Goal: Task Accomplishment & Management: Use online tool/utility

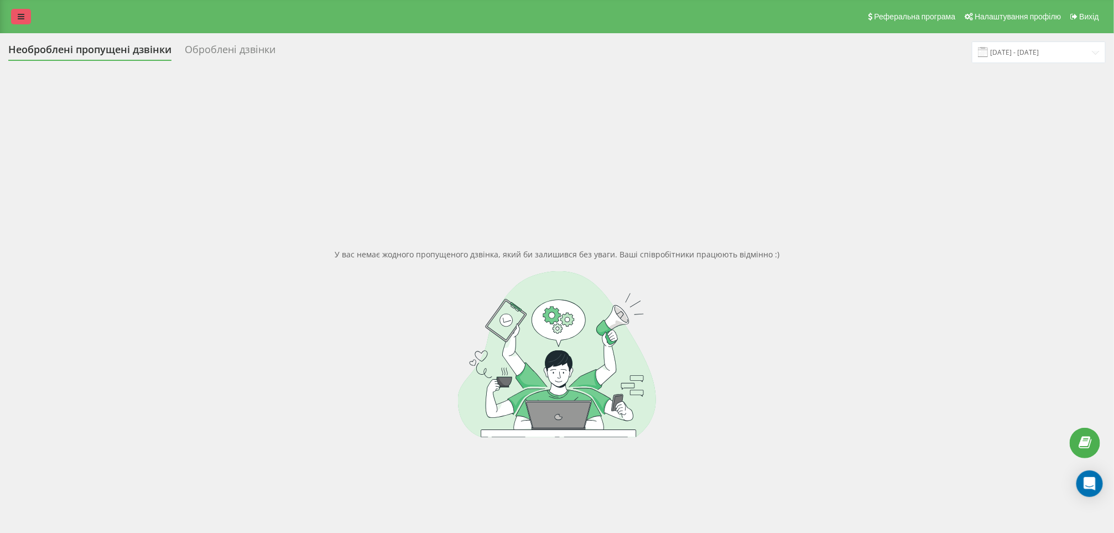
click at [17, 20] on link at bounding box center [21, 16] width 20 height 15
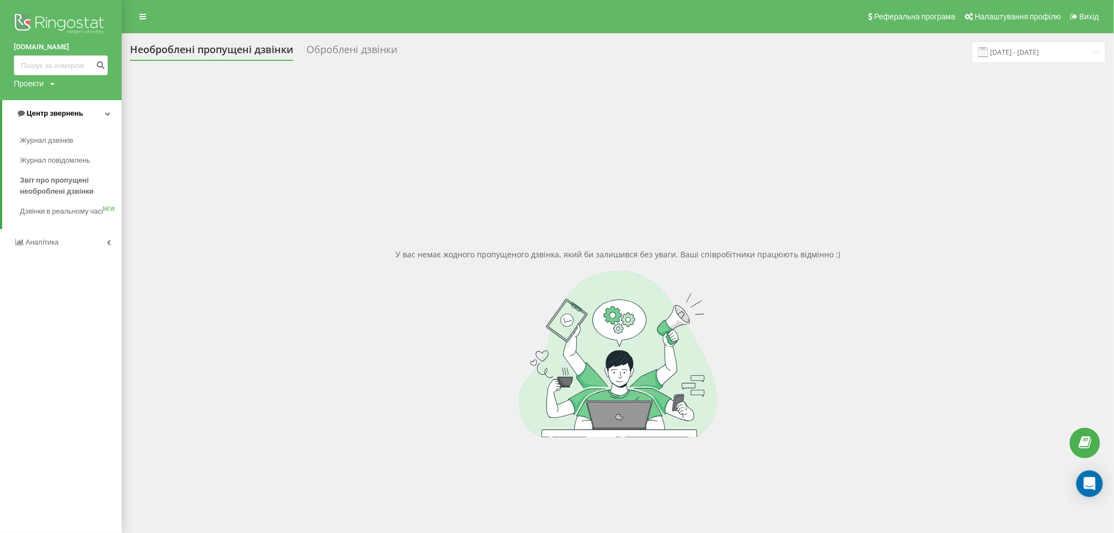
click at [95, 108] on link "Центр звернень" at bounding box center [62, 113] width 120 height 27
click at [95, 108] on link "Центр звернень" at bounding box center [61, 113] width 122 height 27
click at [49, 248] on span "Аналiтика" at bounding box center [37, 242] width 47 height 11
click at [60, 185] on link "Співробітники у реальному часі NEW" at bounding box center [71, 172] width 102 height 31
click at [57, 178] on span "Співробітники у реальному часі" at bounding box center [62, 173] width 84 height 22
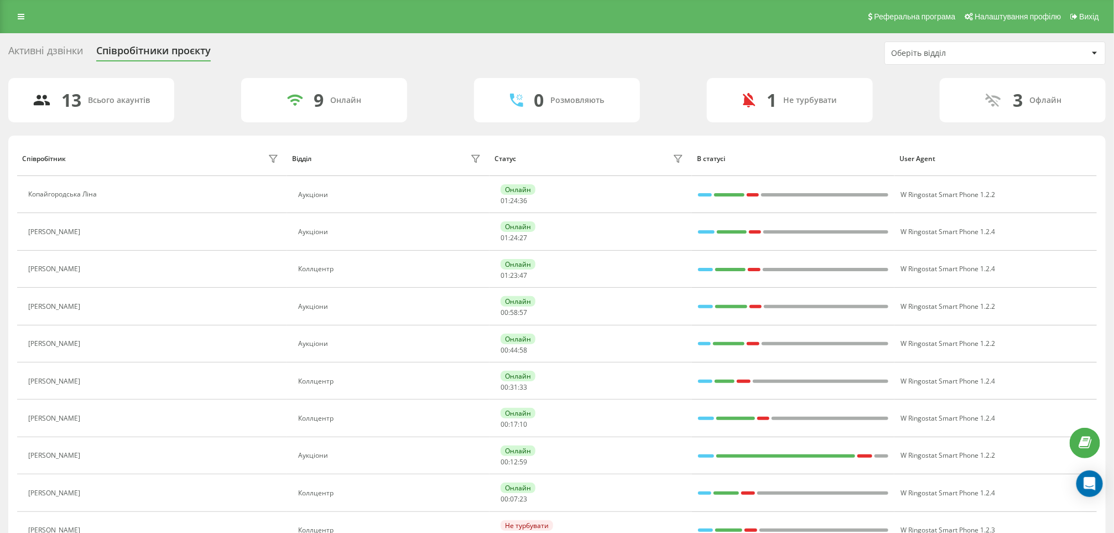
click at [22, 25] on div "Реферальна програма Налаштування профілю Вихід" at bounding box center [557, 16] width 1114 height 33
click at [22, 17] on icon at bounding box center [21, 17] width 7 height 8
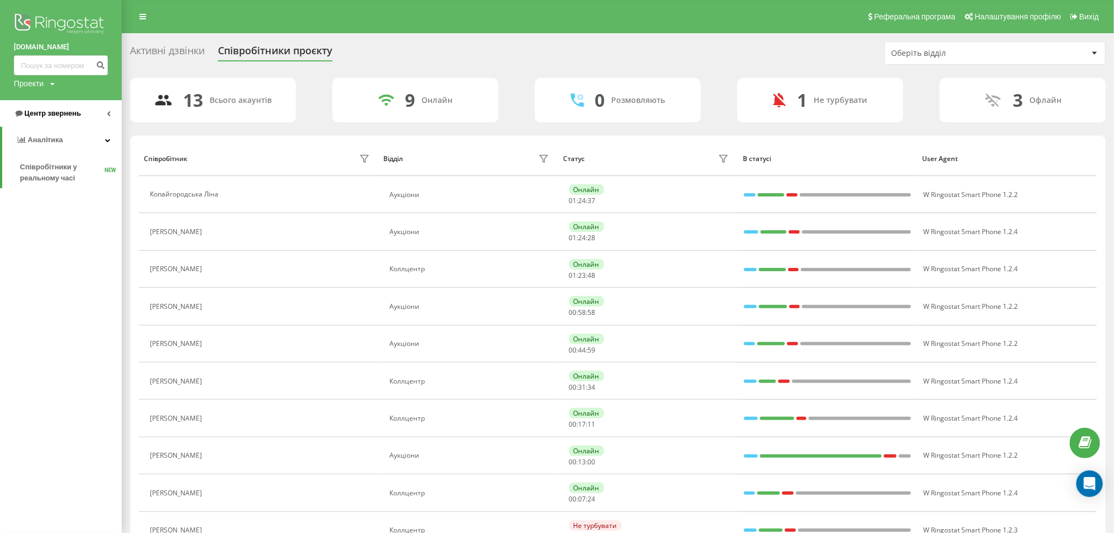
click at [80, 120] on link "Центр звернень" at bounding box center [61, 113] width 122 height 27
click at [57, 189] on span "Звіт про пропущені необроблені дзвінки" at bounding box center [68, 186] width 96 height 22
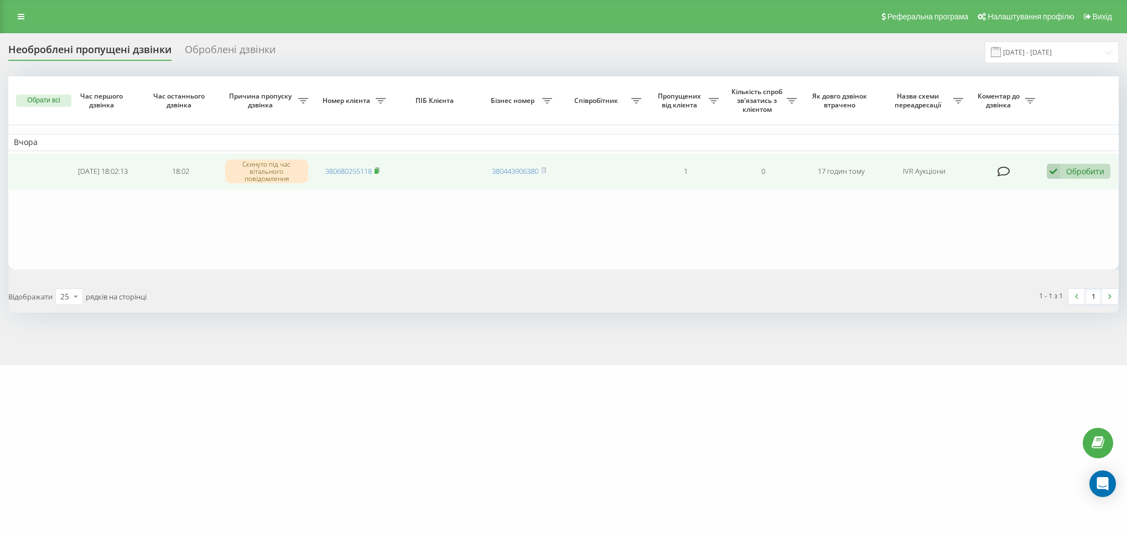
click at [378, 170] on rect at bounding box center [376, 171] width 3 height 5
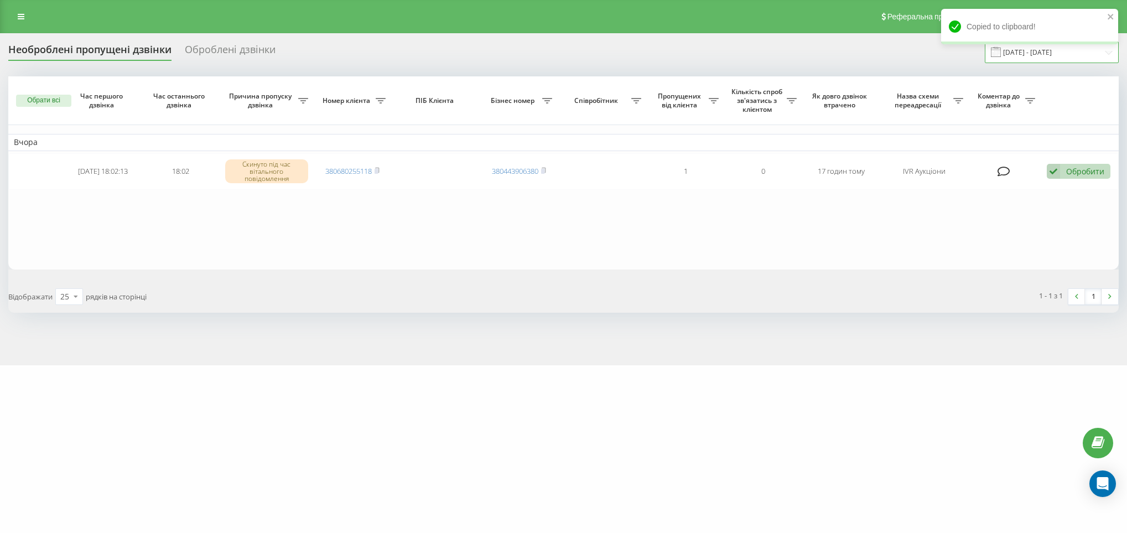
click at [1016, 55] on input "22.07.2025 - 22.08.2025" at bounding box center [1052, 52] width 134 height 22
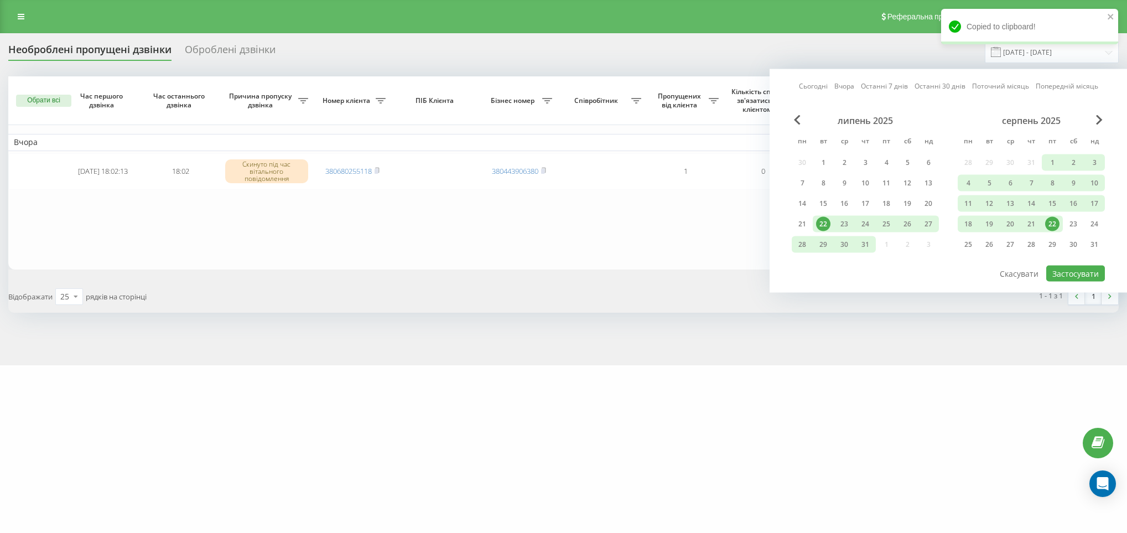
click at [880, 87] on link "Останні 7 днів" at bounding box center [884, 86] width 47 height 11
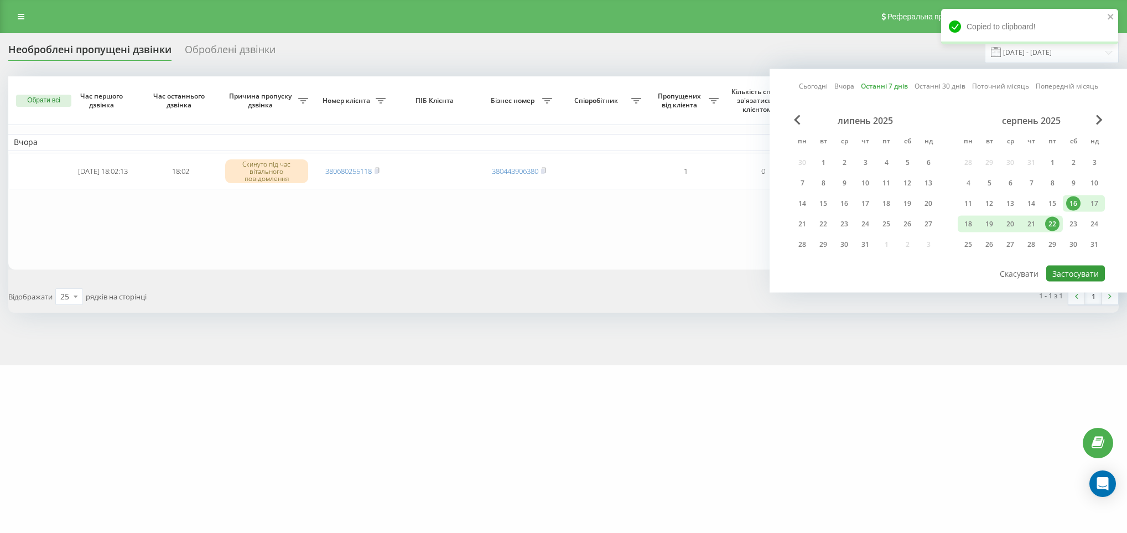
click at [1081, 271] on button "Застосувати" at bounding box center [1075, 274] width 59 height 16
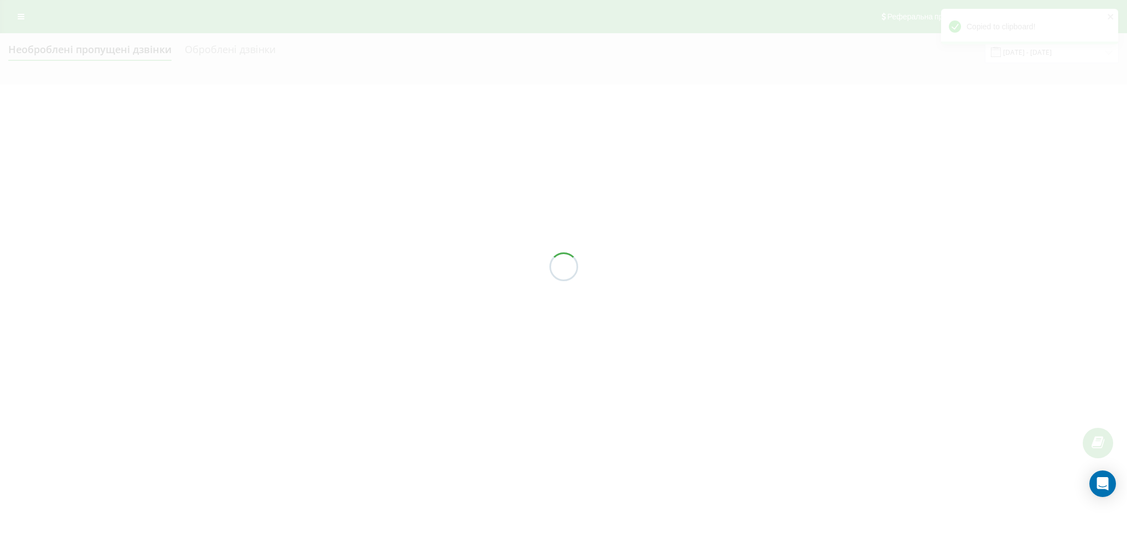
type input "[DATE] - [DATE]"
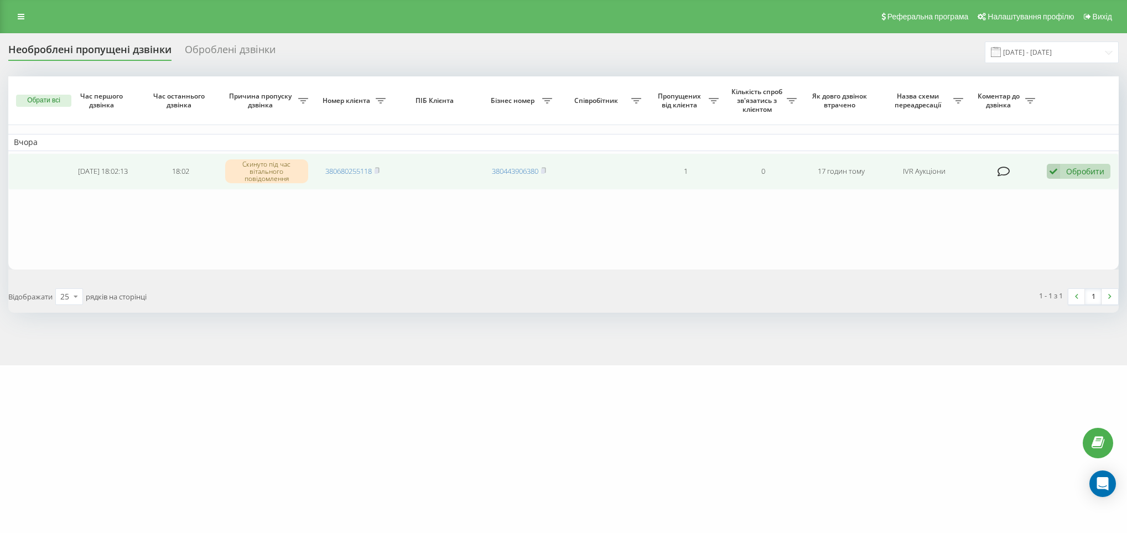
click at [1071, 170] on div "Обробити" at bounding box center [1085, 171] width 38 height 11
click at [959, 193] on span "Не вдалося зв'язатися" at bounding box center [954, 189] width 85 height 11
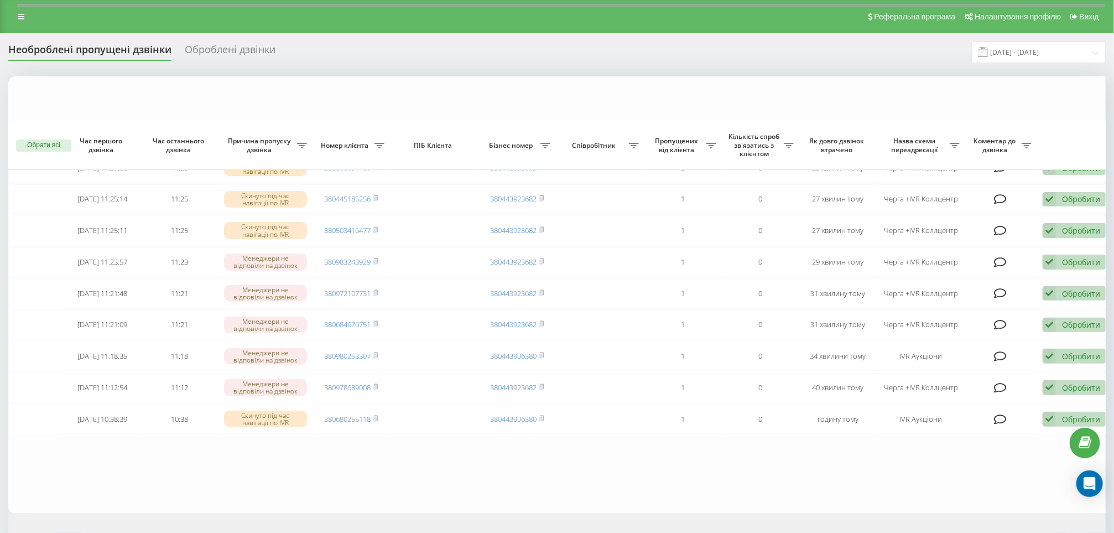
scroll to position [151, 0]
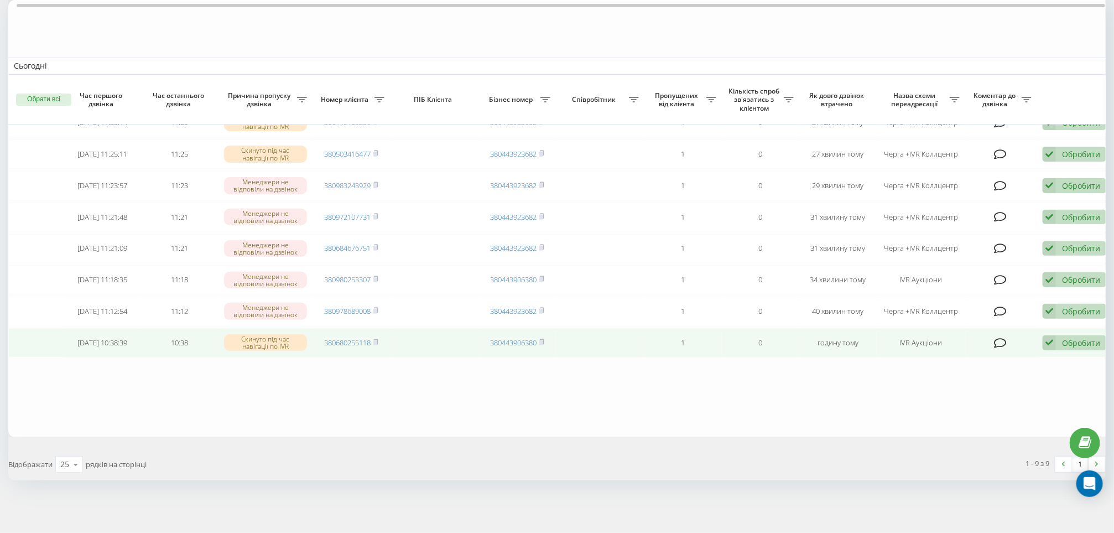
click at [380, 339] on td "380680255118" at bounding box center [351, 342] width 77 height 29
click at [378, 339] on icon at bounding box center [375, 342] width 5 height 7
click at [1081, 337] on div "Обробити" at bounding box center [1081, 342] width 38 height 11
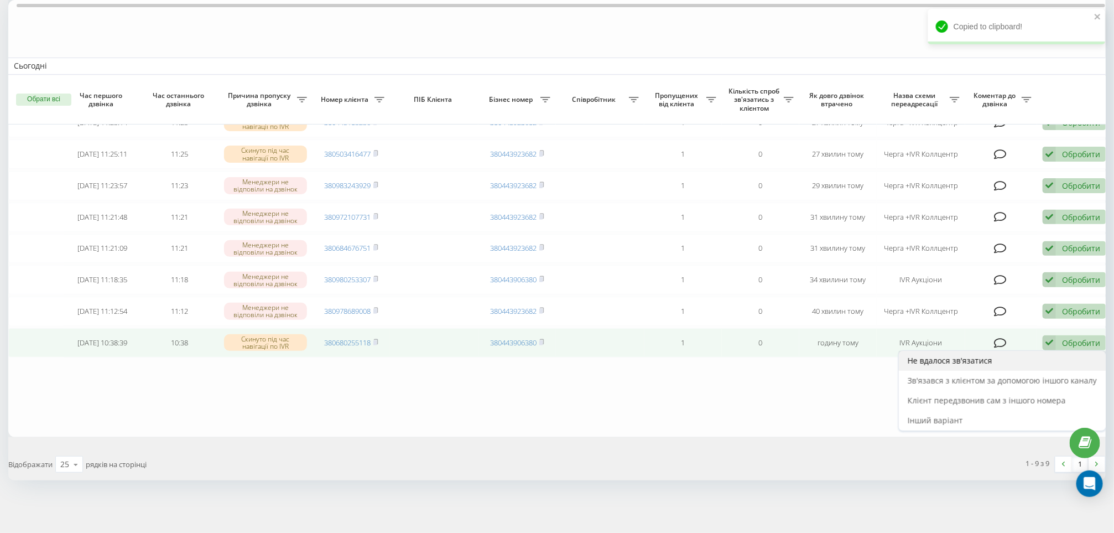
click at [981, 366] on span "Не вдалося зв'язатися" at bounding box center [950, 360] width 85 height 11
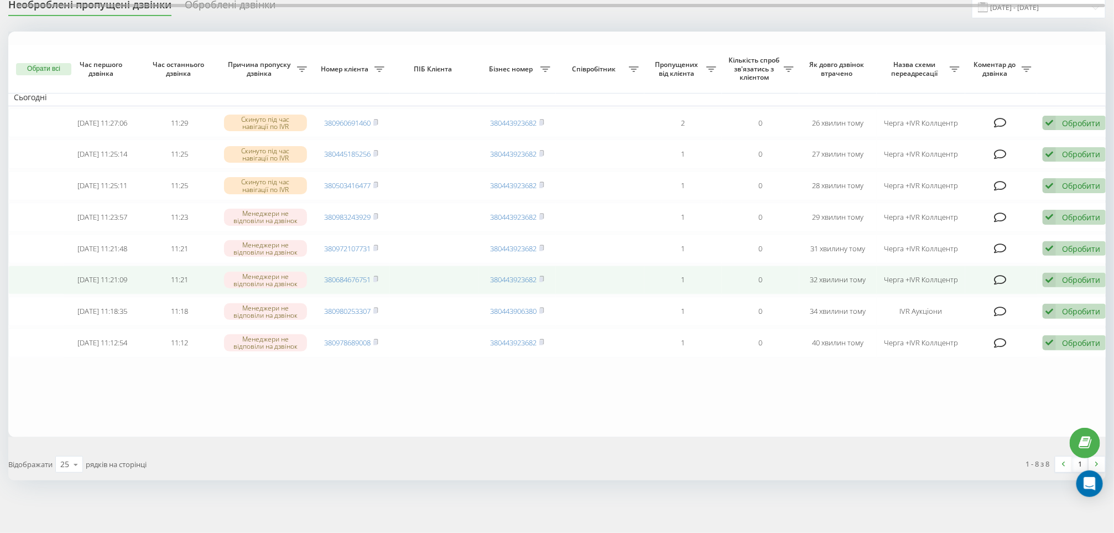
scroll to position [111, 0]
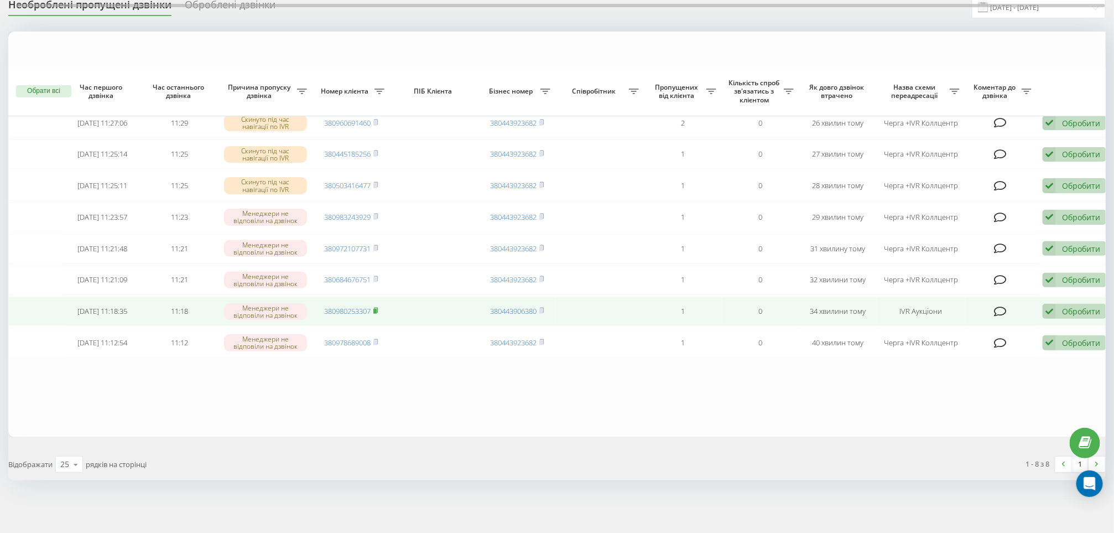
click at [377, 307] on icon at bounding box center [375, 310] width 5 height 7
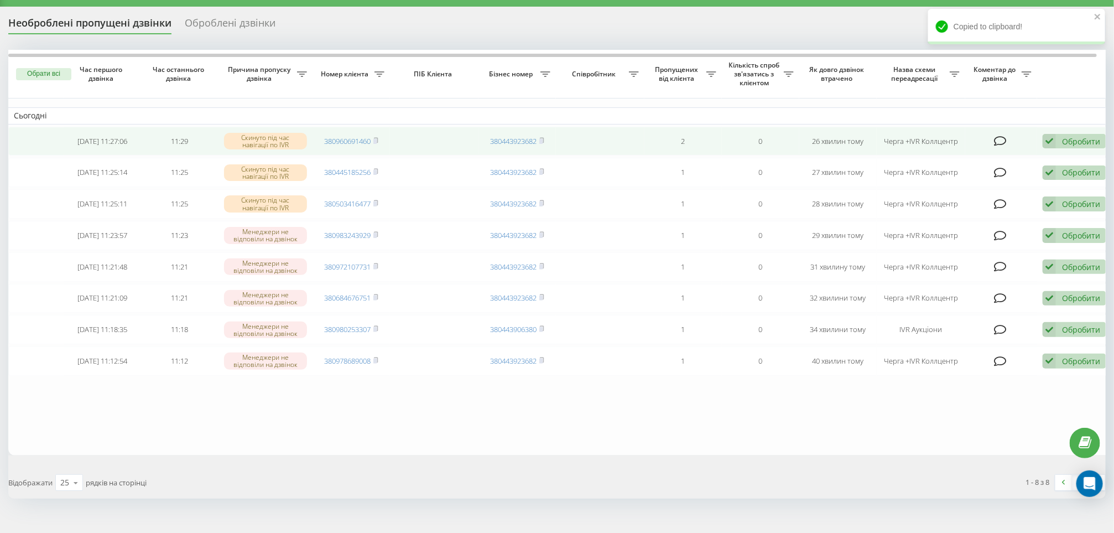
scroll to position [0, 0]
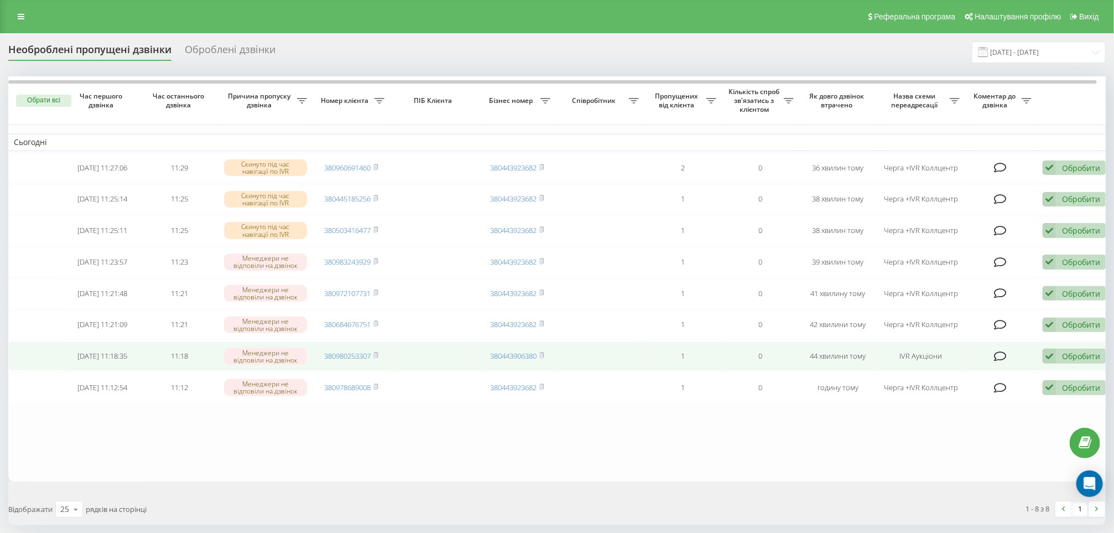
click at [1057, 363] on div "Обробити Не вдалося зв'язатися Зв'язався з клієнтом за допомогою іншого каналу …" at bounding box center [1075, 356] width 64 height 15
click at [935, 399] on span "Зв'язався з клієнтом за допомогою іншого каналу" at bounding box center [1002, 393] width 189 height 11
